Goal: Check status: Check status

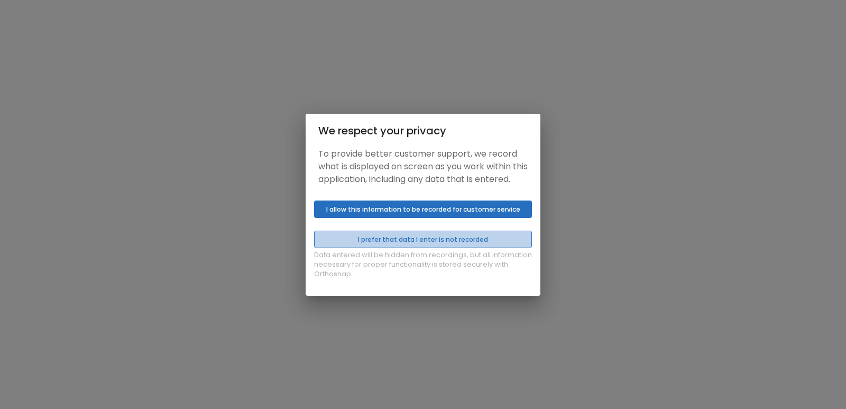
click at [414, 244] on button "I prefer that data I enter is not recorded" at bounding box center [423, 239] width 218 height 17
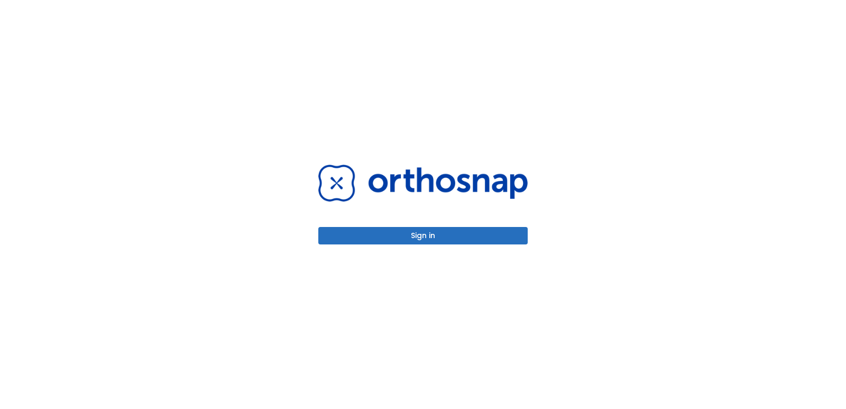
click at [416, 227] on button "Sign in" at bounding box center [422, 235] width 209 height 17
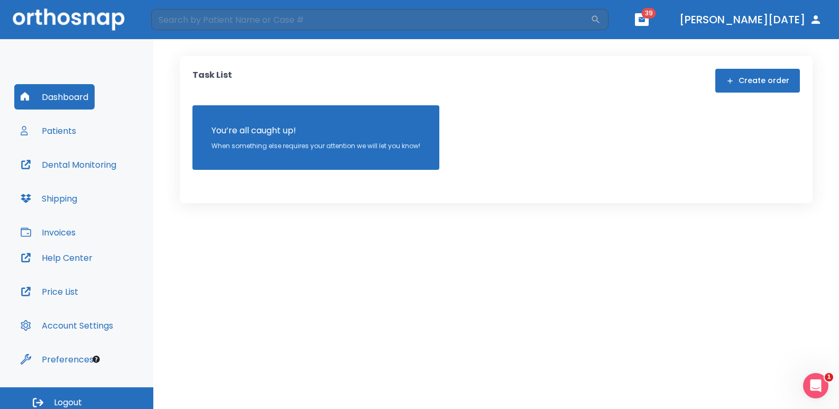
click at [354, 39] on header "​ 39 [PERSON_NAME][DATE]" at bounding box center [419, 19] width 839 height 39
click at [356, 26] on input "search" at bounding box center [370, 19] width 439 height 21
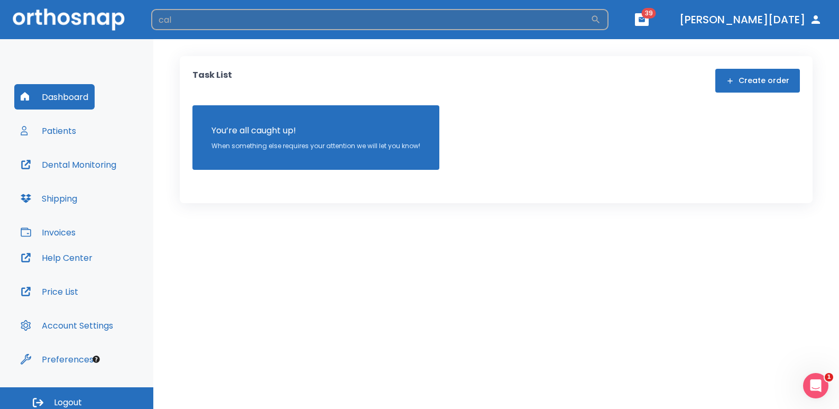
type input "Calin"
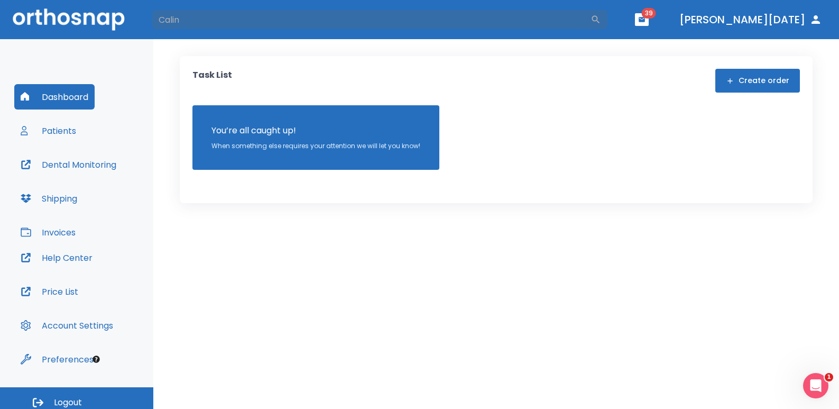
click at [197, 8] on header "Calin ​ 39 [PERSON_NAME][DATE]" at bounding box center [419, 19] width 839 height 39
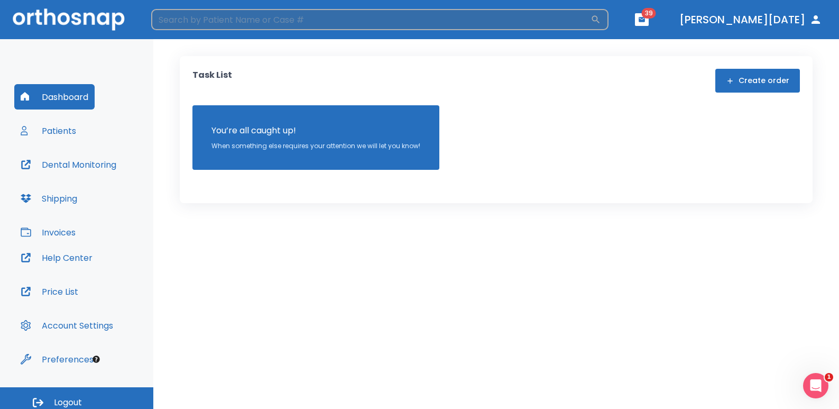
click at [197, 17] on input "search" at bounding box center [370, 19] width 439 height 21
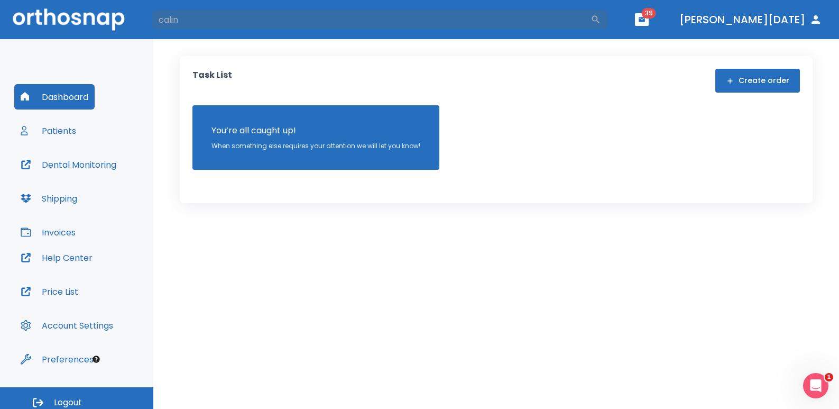
type input "calin"
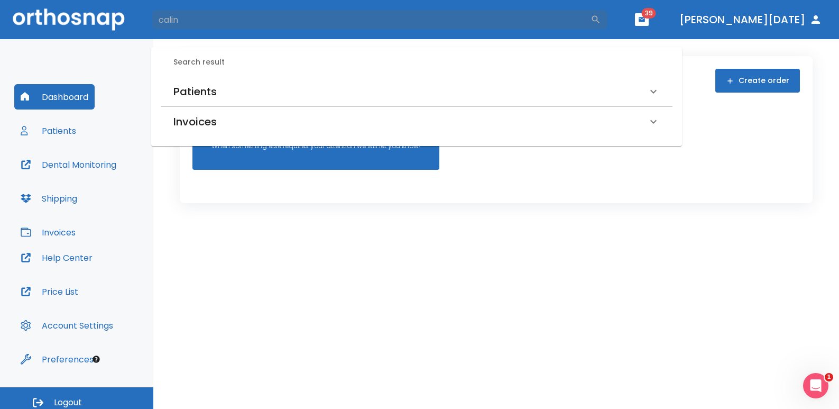
click at [195, 91] on h6 "Patients" at bounding box center [194, 91] width 43 height 17
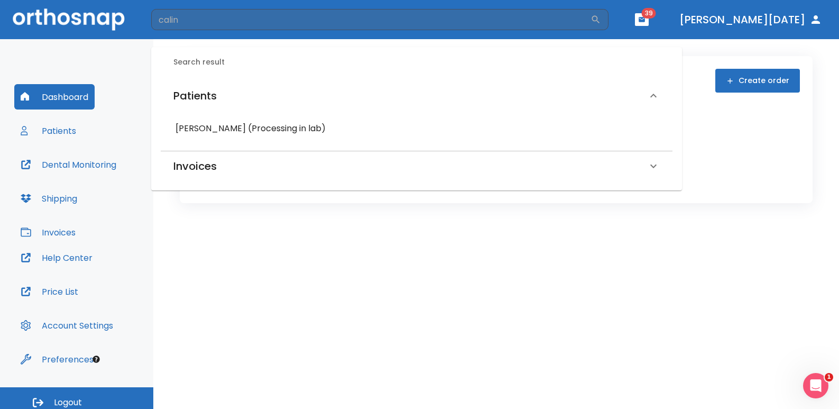
click at [200, 124] on h6 "[PERSON_NAME] (Processing in lab)" at bounding box center [417, 128] width 482 height 15
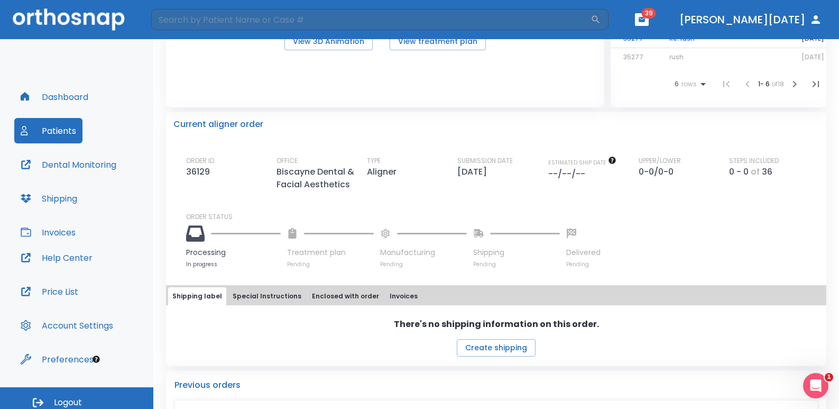
scroll to position [212, 0]
